Goal: Information Seeking & Learning: Learn about a topic

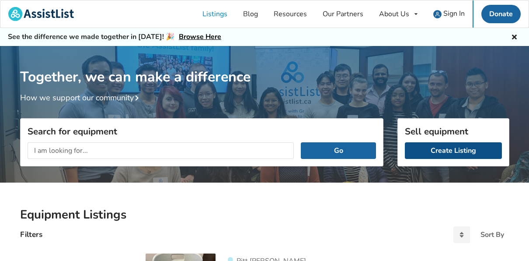
click at [462, 150] on link "Create Listing" at bounding box center [453, 150] width 97 height 17
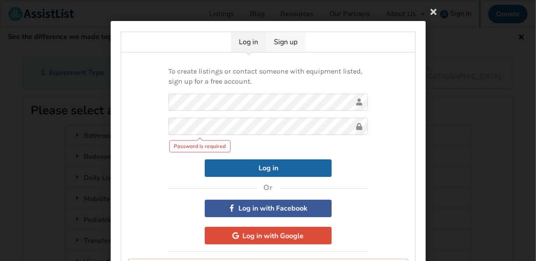
click at [276, 39] on link "Sign up" at bounding box center [285, 42] width 39 height 20
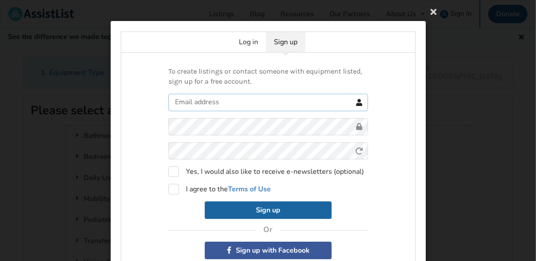
click at [261, 101] on input "text" at bounding box center [267, 102] width 199 height 17
type input "[EMAIL_ADDRESS][DOMAIN_NAME]"
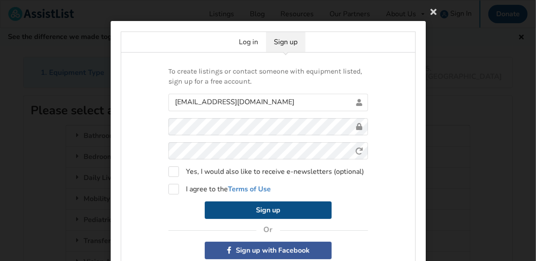
click at [264, 202] on button "Sign up" at bounding box center [268, 209] width 127 height 17
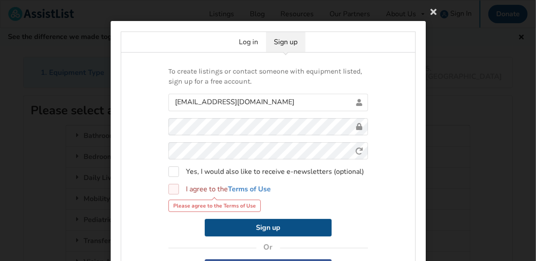
click at [264, 222] on button "Sign up" at bounding box center [268, 227] width 127 height 17
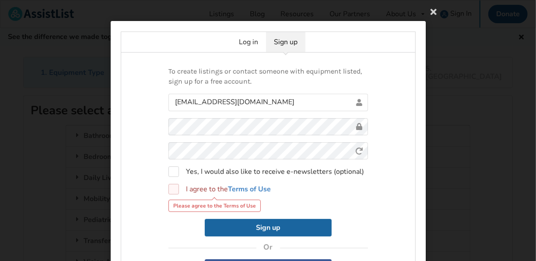
click at [173, 186] on label "I agree to the Terms of Use" at bounding box center [219, 189] width 102 height 10
checkbox input "true"
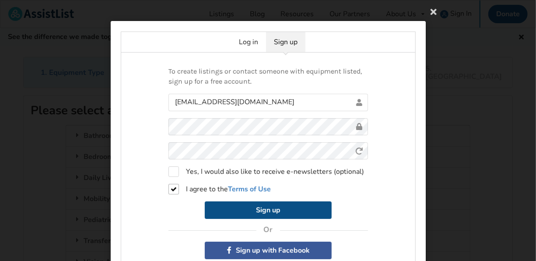
click at [213, 202] on button "Sign up" at bounding box center [268, 209] width 127 height 17
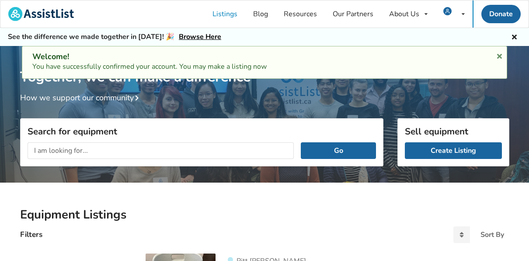
click at [405, 103] on div "Together, we can make a difference How we support our community" at bounding box center [264, 117] width 529 height 142
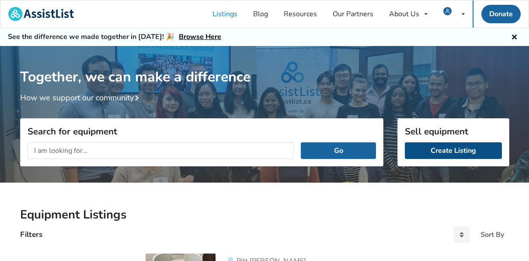
click at [423, 155] on link "Create Listing" at bounding box center [453, 150] width 97 height 17
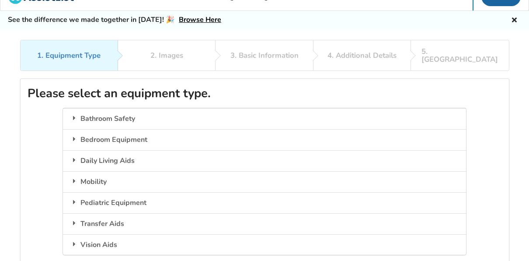
scroll to position [46, 0]
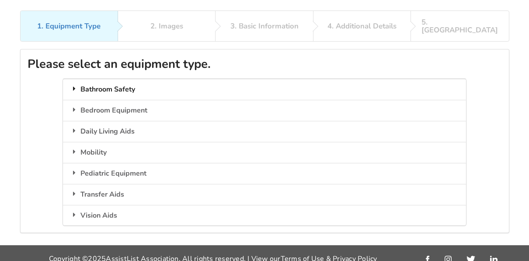
click at [127, 79] on div "Bathroom Safety" at bounding box center [264, 89] width 403 height 21
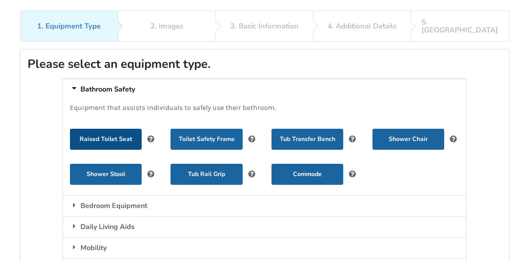
click at [113, 129] on button "Raised Toilet Seat" at bounding box center [106, 139] width 72 height 21
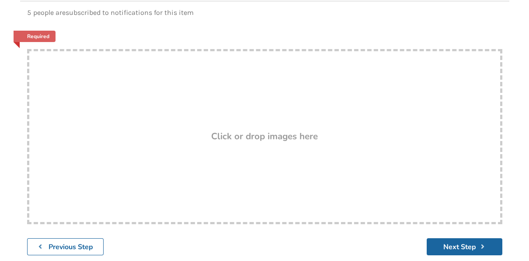
scroll to position [157, 0]
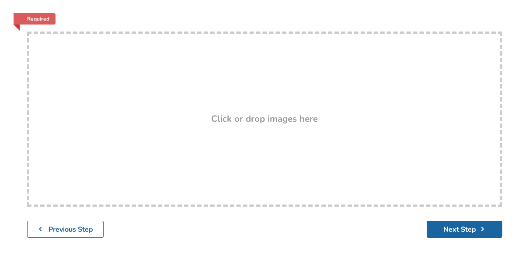
scroll to position [46, 0]
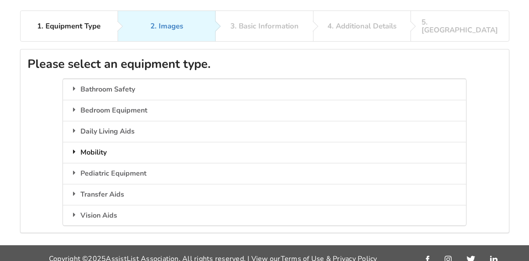
click at [105, 145] on div "Mobility" at bounding box center [264, 152] width 403 height 21
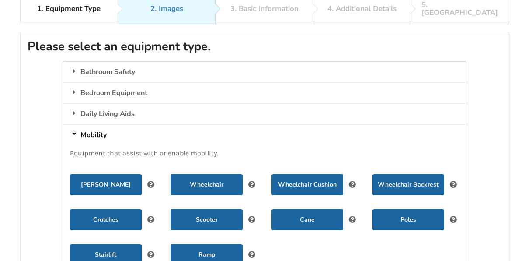
scroll to position [93, 0]
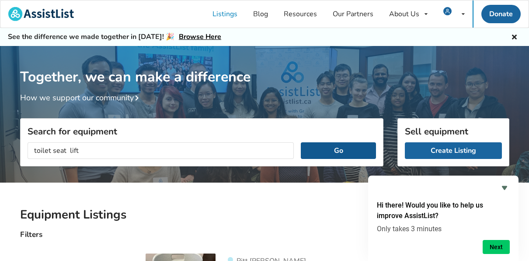
type input "toilet seat lift"
click at [315, 157] on button "Go" at bounding box center [338, 150] width 75 height 17
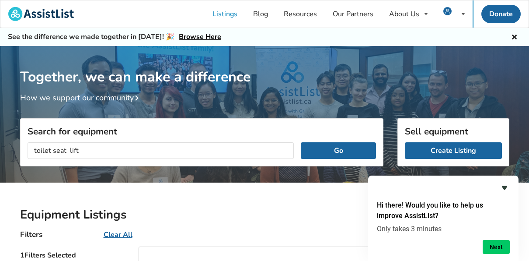
click at [504, 191] on icon "Hide survey" at bounding box center [504, 187] width 10 height 10
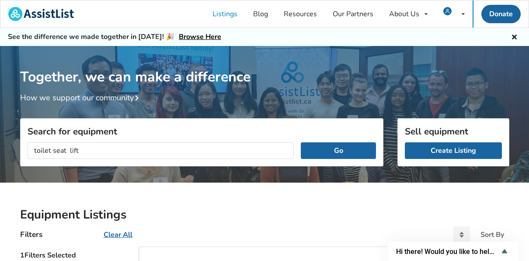
click at [365, 231] on div "Filters Clear All Sort By Most recent Price ascending Price descending" at bounding box center [264, 238] width 503 height 17
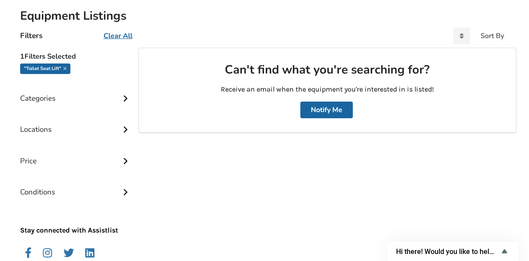
scroll to position [216, 0]
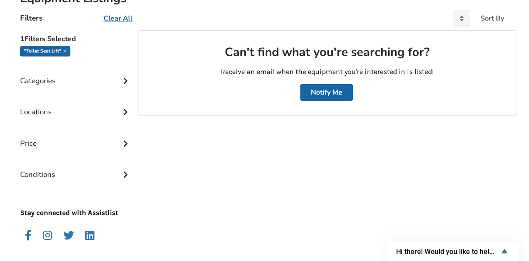
click at [92, 83] on div "Categories" at bounding box center [76, 74] width 112 height 31
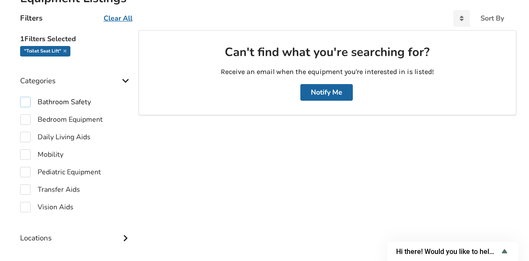
click at [60, 102] on label "Bathroom Safety" at bounding box center [55, 102] width 71 height 10
checkbox input "true"
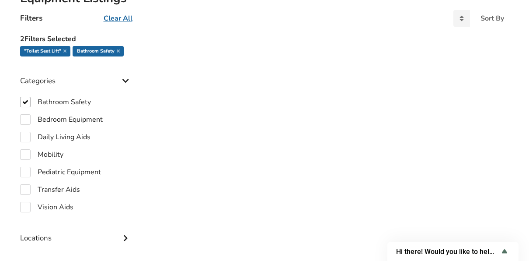
click at [143, 90] on div at bounding box center [327, 200] width 377 height 341
click at [127, 241] on icon at bounding box center [125, 236] width 9 height 7
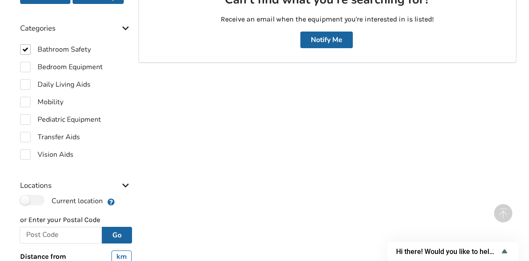
scroll to position [286, 0]
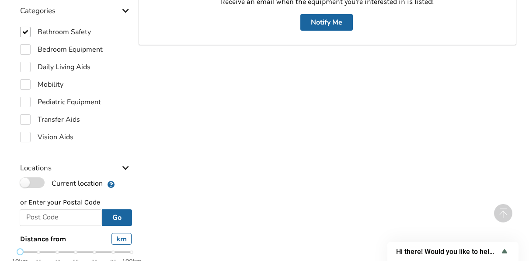
click at [39, 180] on label "Current location" at bounding box center [61, 182] width 83 height 11
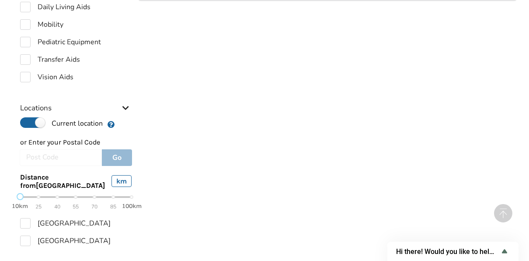
scroll to position [387, 0]
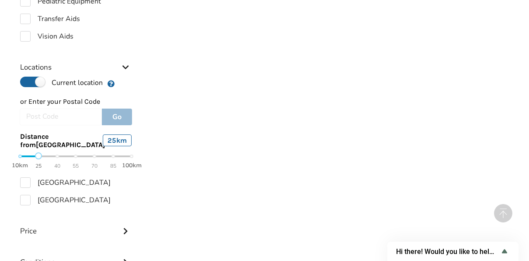
click at [40, 159] on div "10km 25 40 55 70 85 100km" at bounding box center [76, 160] width 112 height 15
click at [32, 202] on label "[GEOGRAPHIC_DATA]" at bounding box center [65, 200] width 91 height 10
checkbox input "true"
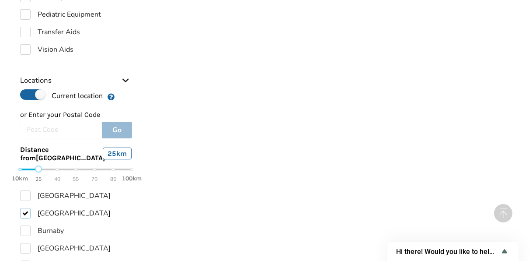
scroll to position [401, 0]
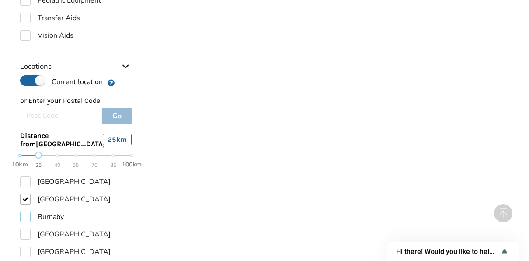
click at [33, 215] on label "Burnaby" at bounding box center [42, 216] width 44 height 10
checkbox input "true"
click at [29, 184] on label "[GEOGRAPHIC_DATA]" at bounding box center [65, 181] width 91 height 10
checkbox input "true"
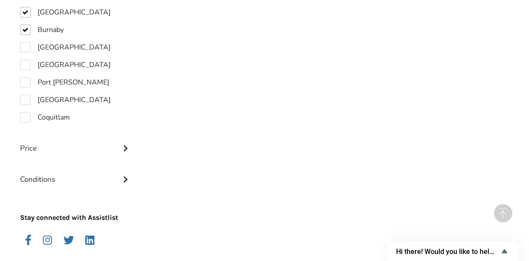
scroll to position [618, 0]
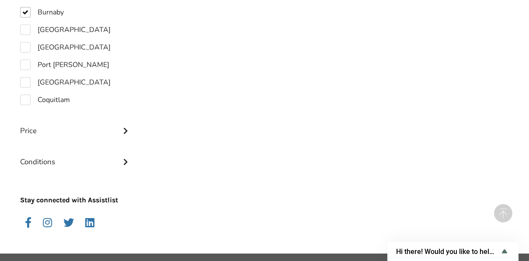
click at [57, 130] on div "Price" at bounding box center [76, 123] width 112 height 31
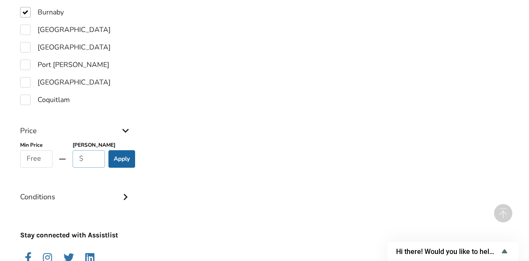
click at [89, 163] on input "text" at bounding box center [89, 158] width 33 height 17
type input "500"
click at [33, 164] on input "text" at bounding box center [36, 158] width 33 height 17
type input "50"
click at [119, 168] on button "Apply" at bounding box center [121, 158] width 27 height 17
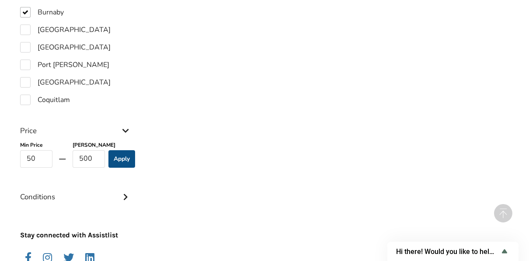
scroll to position [632, 0]
click at [126, 162] on button "Apply" at bounding box center [121, 158] width 27 height 17
click at [130, 202] on div "Conditions" at bounding box center [76, 189] width 112 height 31
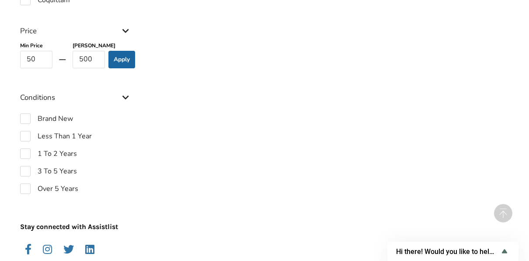
scroll to position [742, 0]
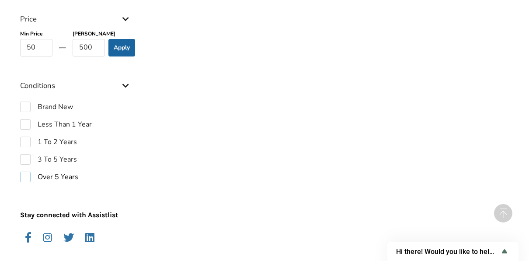
click at [71, 176] on label "Over 5 Years" at bounding box center [49, 176] width 58 height 10
checkbox input "true"
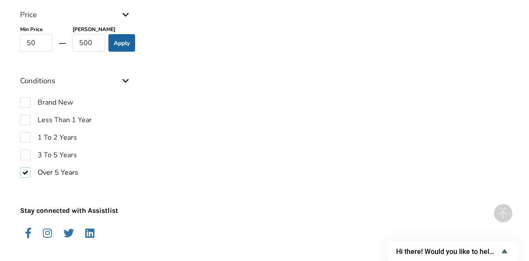
scroll to position [771, 0]
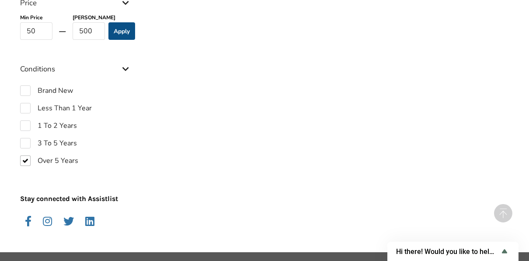
click at [116, 22] on button "Apply" at bounding box center [121, 30] width 27 height 17
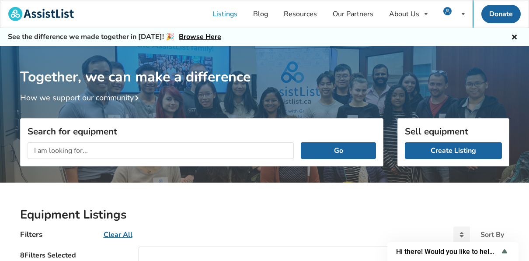
scroll to position [228, 0]
